Goal: Task Accomplishment & Management: Use online tool/utility

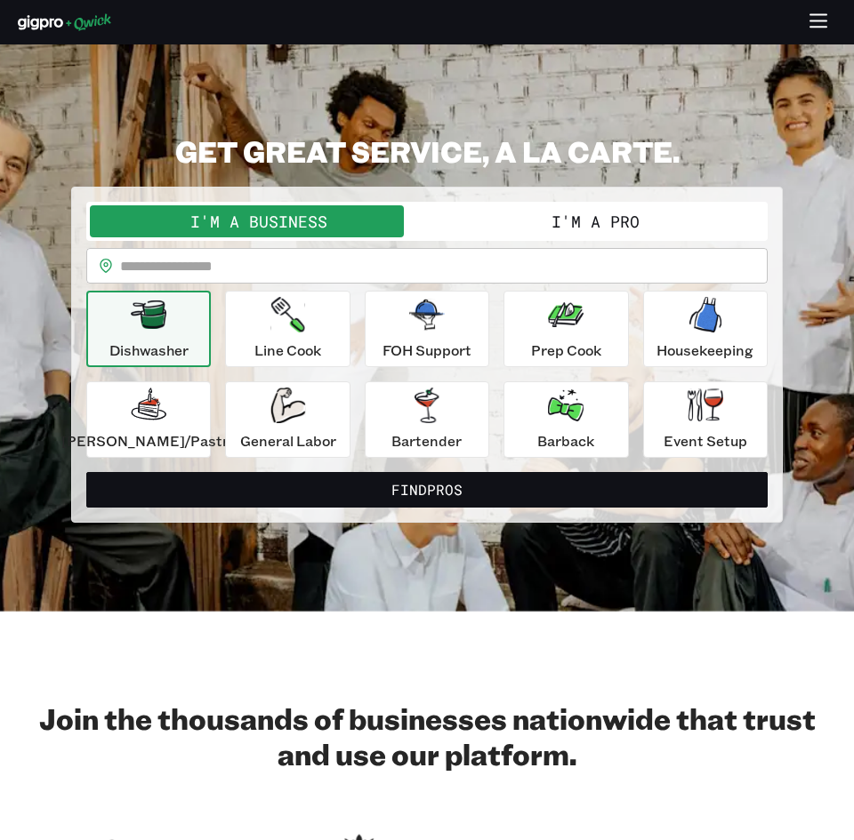
click at [488, 238] on div "I'm a Business I'm a Pro" at bounding box center [426, 221] width 681 height 39
click at [515, 220] on button "I'm a Pro" at bounding box center [595, 221] width 337 height 32
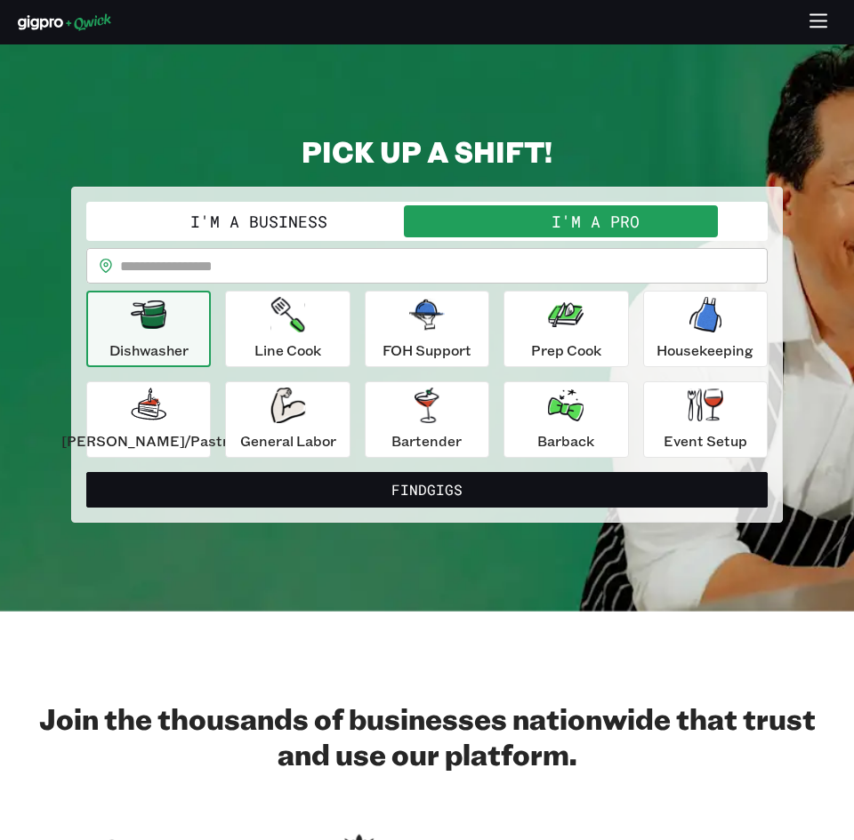
click at [345, 271] on input "text" at bounding box center [443, 266] width 647 height 36
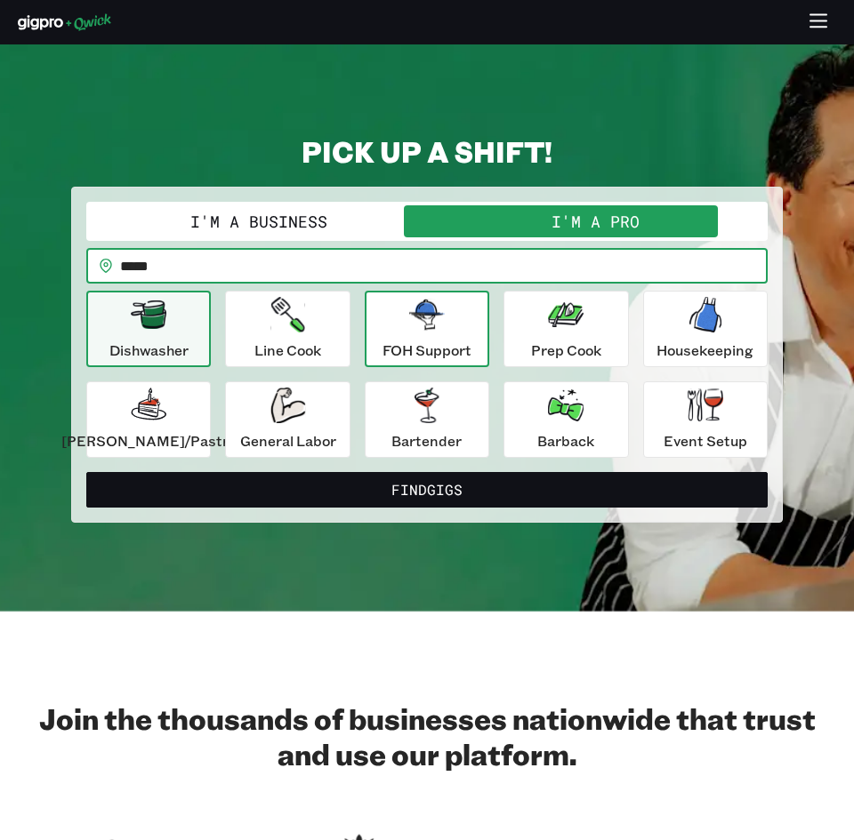
type input "*****"
click at [475, 341] on button "FOH Support" at bounding box center [427, 329] width 124 height 76
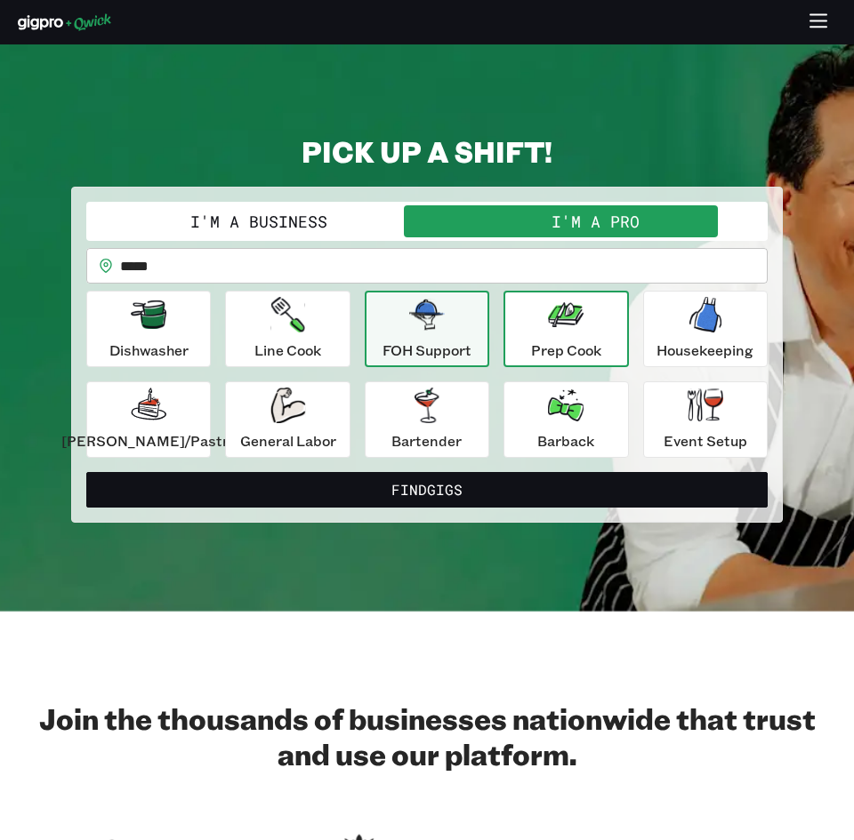
click at [536, 346] on p "Prep Cook" at bounding box center [566, 350] width 70 height 21
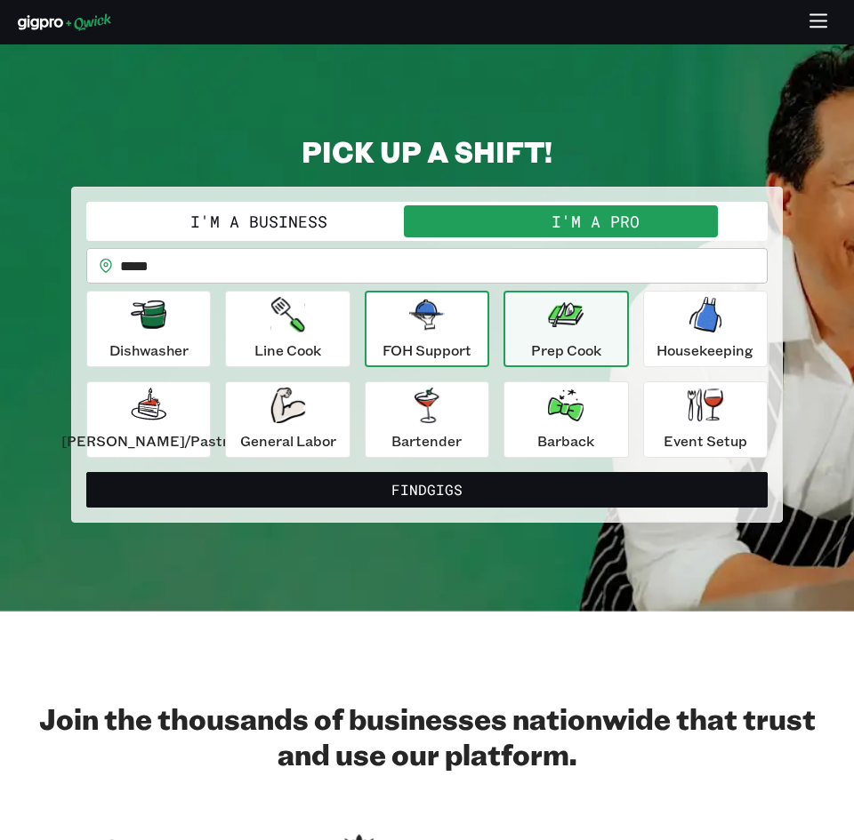
click at [383, 330] on div "FOH Support" at bounding box center [426, 329] width 89 height 64
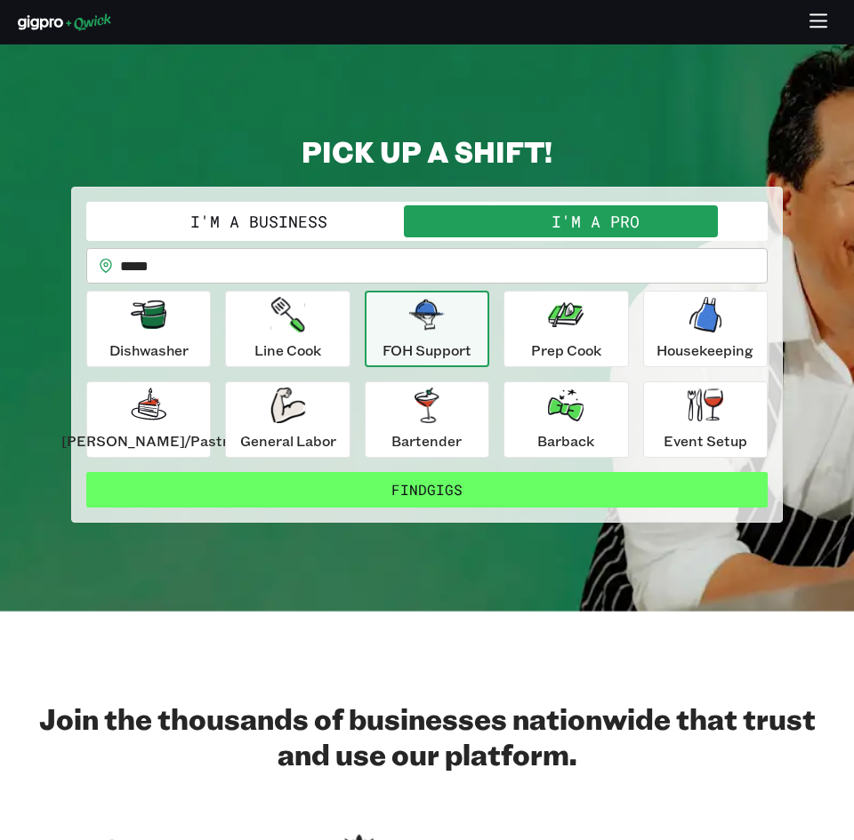
click at [396, 501] on button "Find Gigs" at bounding box center [426, 490] width 681 height 36
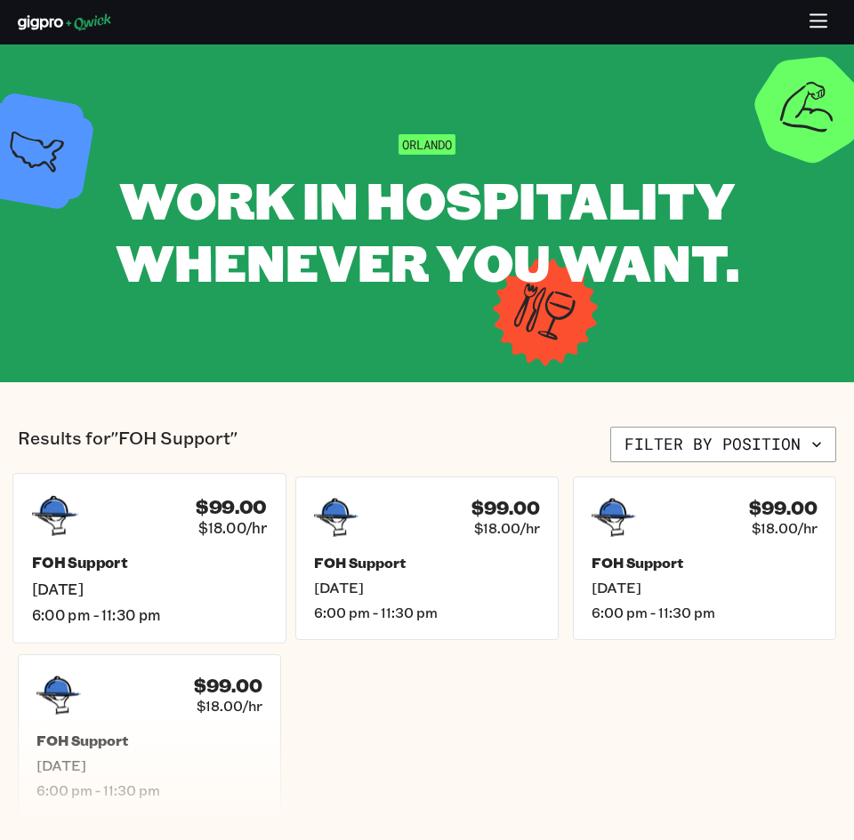
click at [62, 565] on h5 "FOH Support" at bounding box center [149, 563] width 235 height 19
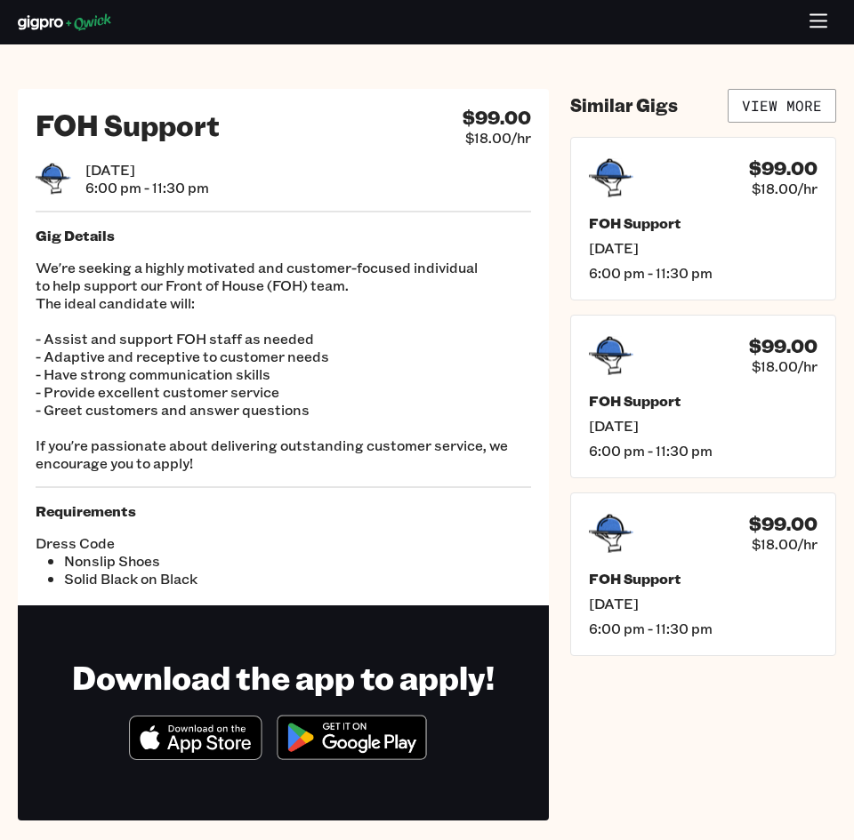
click at [526, 205] on div "FOH Support $99.00 $18.00/hr [DATE] 6:00 pm - 11:30 pm Gig Details We're seekin…" at bounding box center [283, 347] width 531 height 517
click at [322, 754] on img at bounding box center [352, 737] width 172 height 67
